Goal: Task Accomplishment & Management: Manage account settings

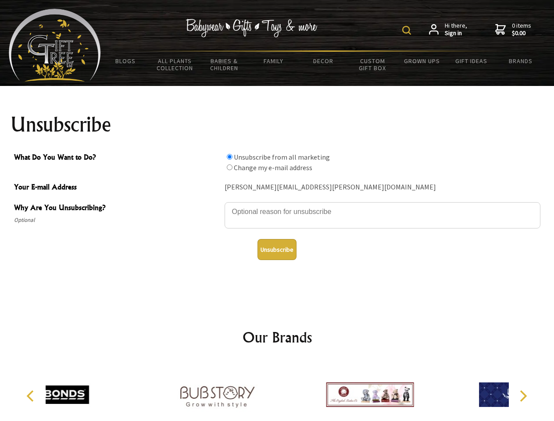
click at [408, 30] on img at bounding box center [407, 30] width 9 height 9
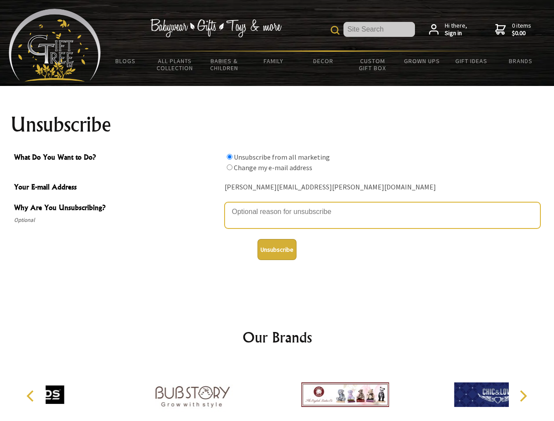
click at [277, 205] on textarea "Why Are You Unsubscribing?" at bounding box center [383, 215] width 316 height 26
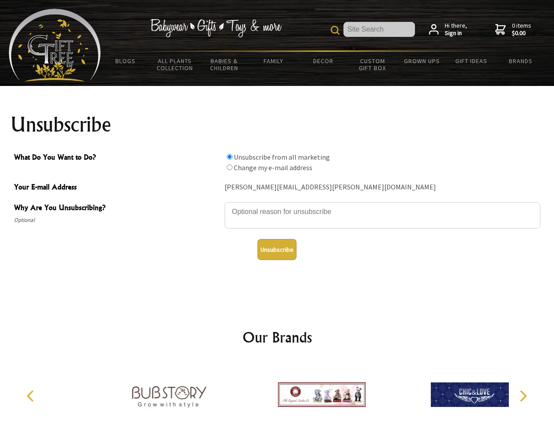
click at [230, 157] on input "What Do You Want to Do?" at bounding box center [230, 157] width 6 height 6
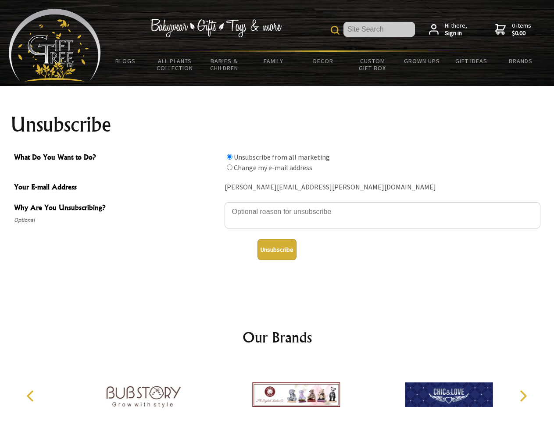
click at [230, 167] on input "What Do You Want to Do?" at bounding box center [230, 168] width 6 height 6
radio input "true"
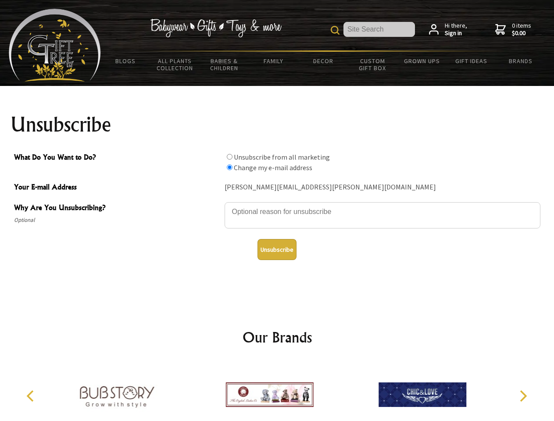
click at [277, 250] on button "Unsubscribe" at bounding box center [277, 249] width 39 height 21
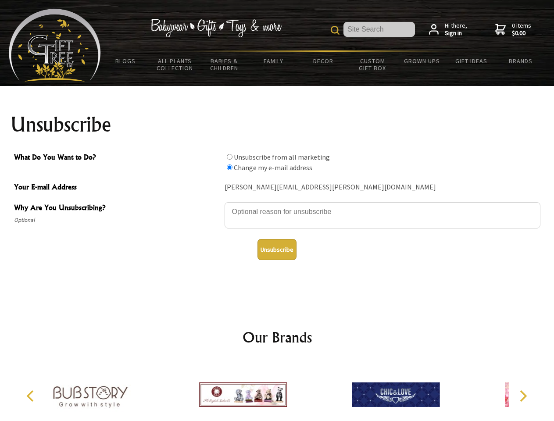
click at [277, 392] on div at bounding box center [243, 396] width 153 height 68
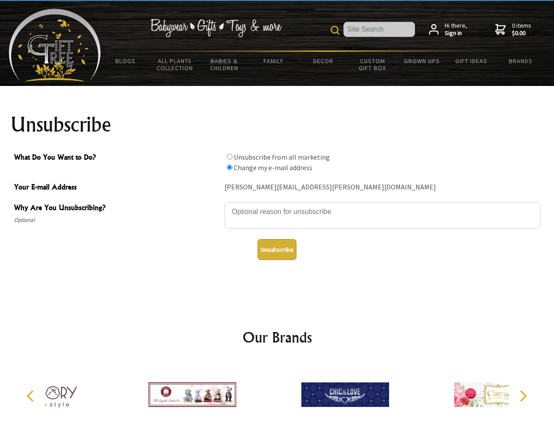
click at [32, 396] on icon "Previous" at bounding box center [30, 396] width 11 height 11
click at [523, 396] on icon "Next" at bounding box center [522, 396] width 11 height 11
